Goal: Task Accomplishment & Management: Use online tool/utility

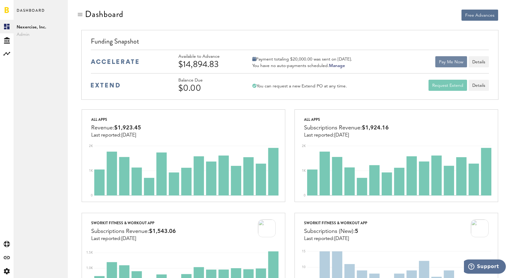
click at [449, 61] on button "Pay Me Now" at bounding box center [452, 61] width 32 height 11
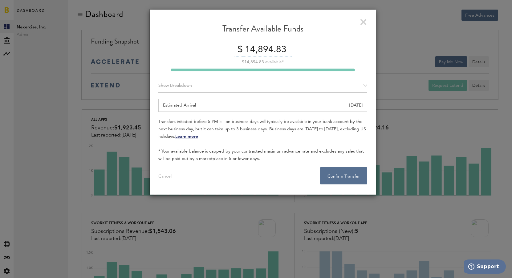
click at [258, 53] on input "14,894.83" at bounding box center [268, 49] width 48 height 13
type input "14000"
click at [341, 171] on button "Confirm Transfer . . ." at bounding box center [343, 175] width 47 height 17
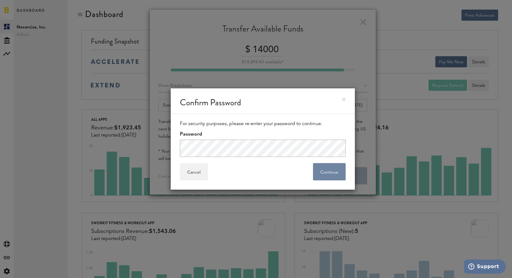
click at [328, 172] on button "Continue" at bounding box center [329, 171] width 33 height 17
